Goal: Transaction & Acquisition: Purchase product/service

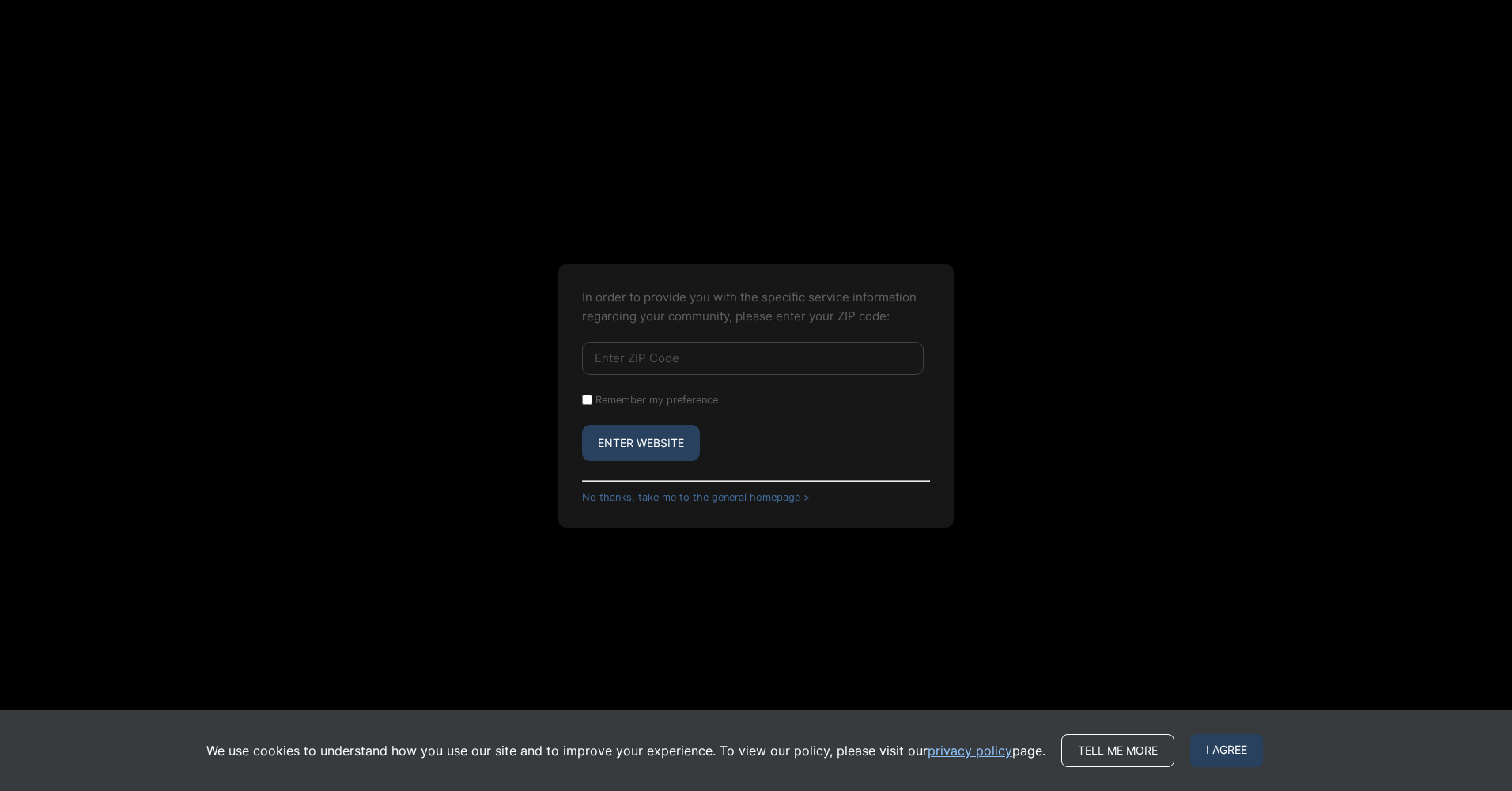
click at [623, 360] on input "Enter ZIP Code" at bounding box center [753, 359] width 342 height 34
type input "92028"
click at [582, 425] on button "Enter Website" at bounding box center [641, 443] width 117 height 36
click at [583, 350] on input "Fallbrook" at bounding box center [587, 352] width 10 height 10
click at [642, 450] on button "Enter Website" at bounding box center [641, 451] width 117 height 36
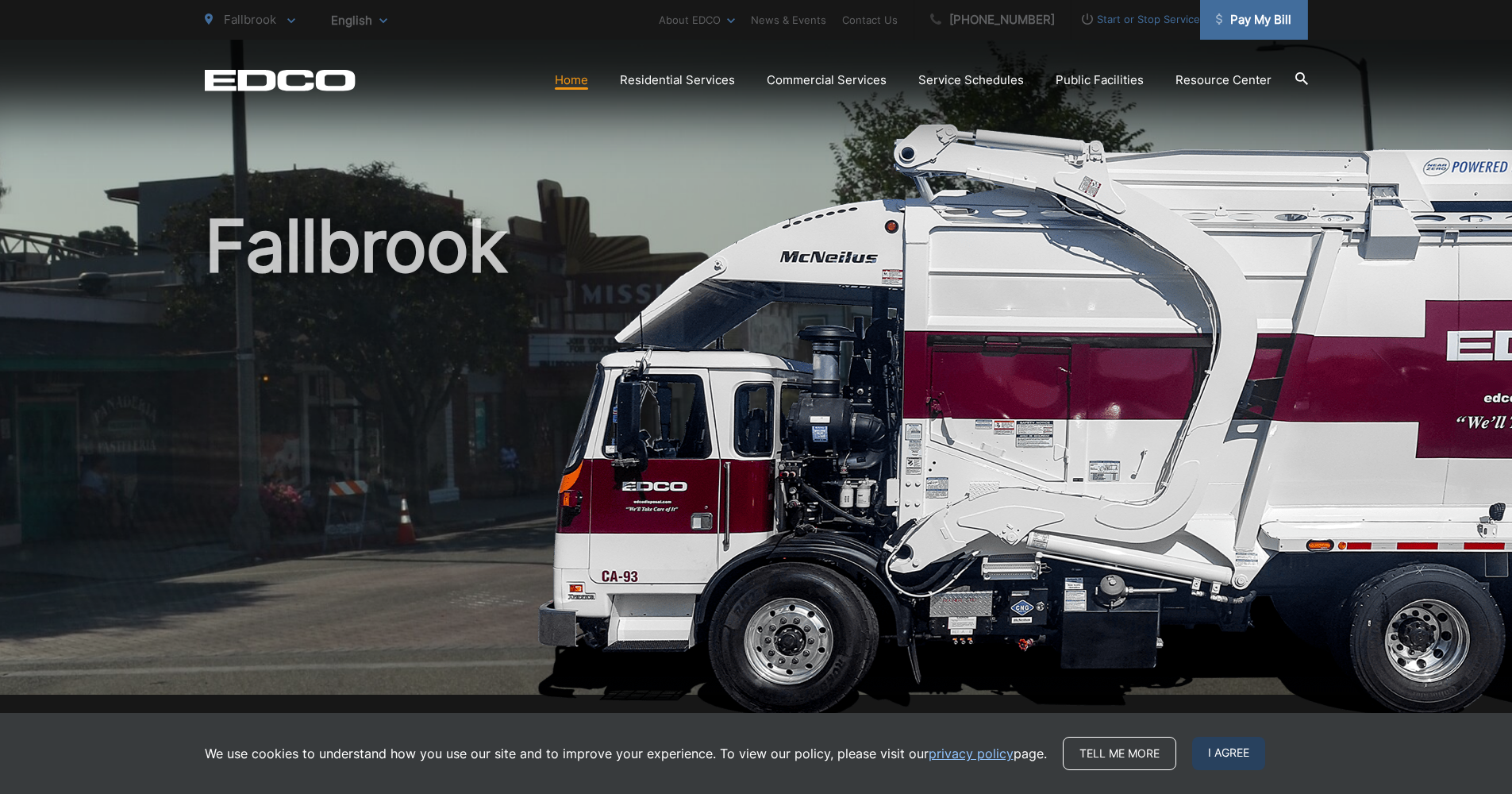
click at [1268, 25] on span "Pay My Bill" at bounding box center [1253, 20] width 76 height 19
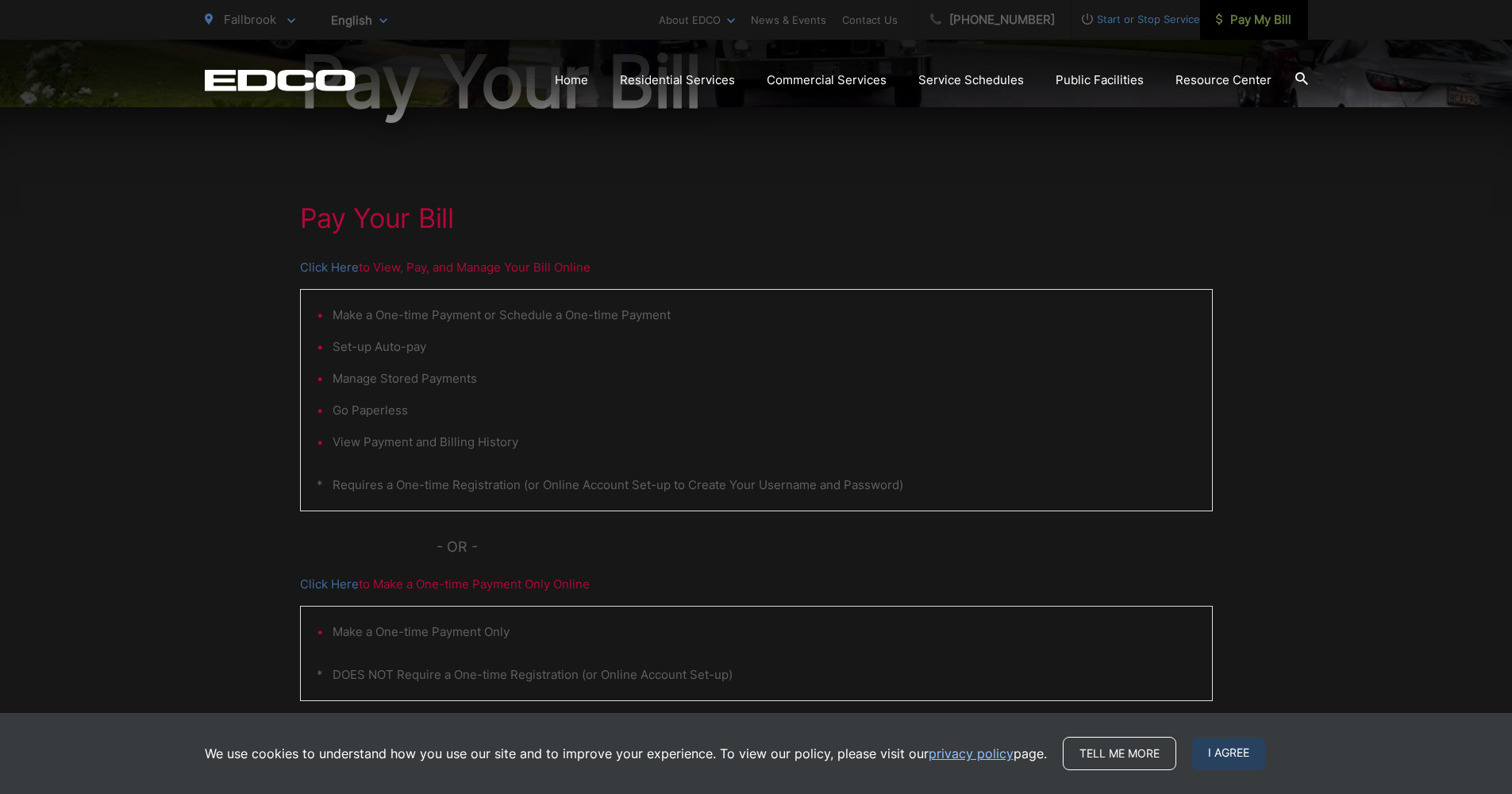
scroll to position [238, 0]
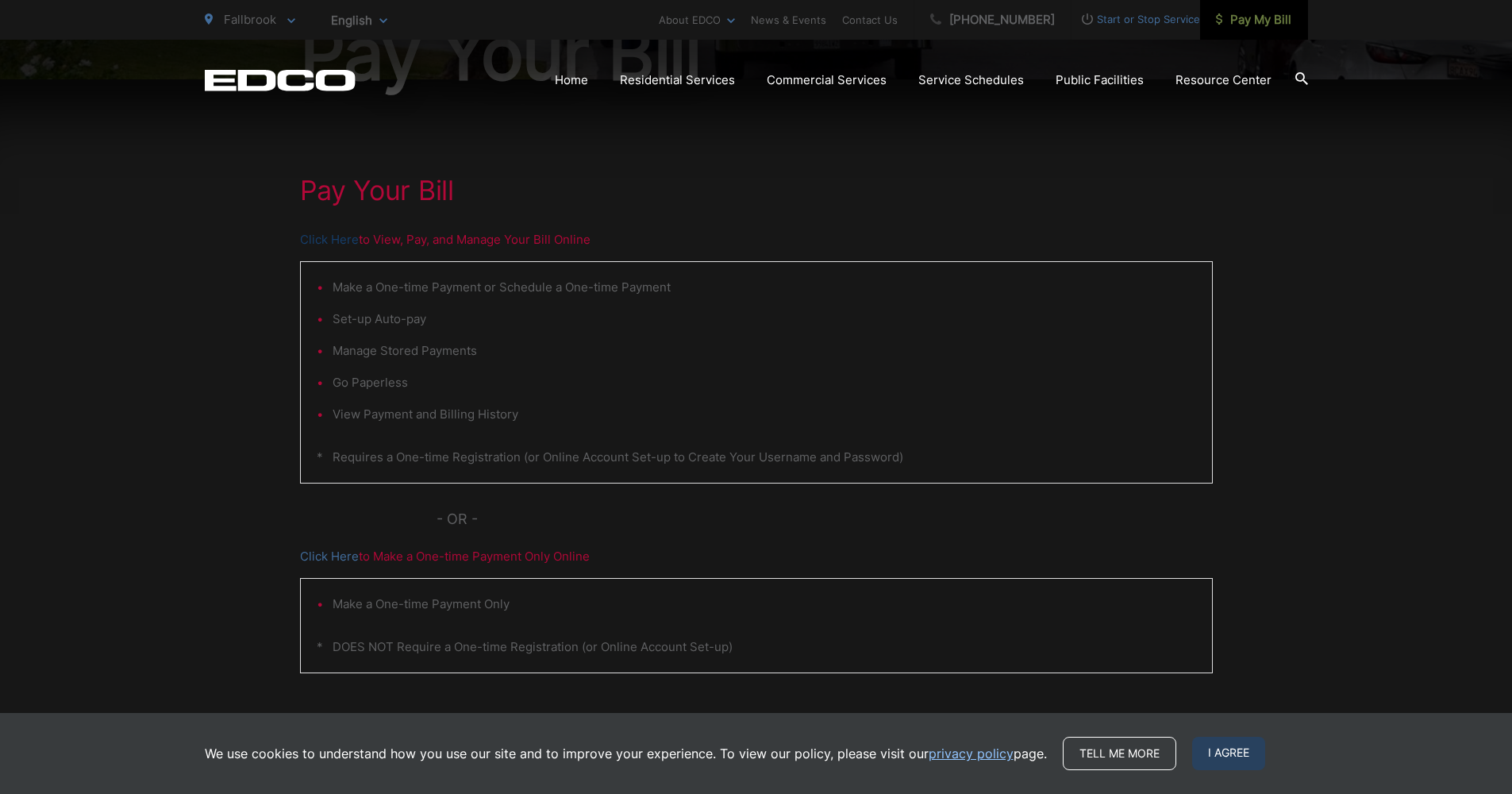
click at [338, 235] on link "Click Here" at bounding box center [329, 239] width 59 height 19
